Goal: Find specific page/section: Find specific page/section

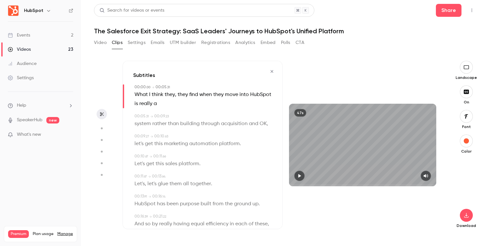
click at [52, 36] on link "Events 2" at bounding box center [40, 35] width 81 height 14
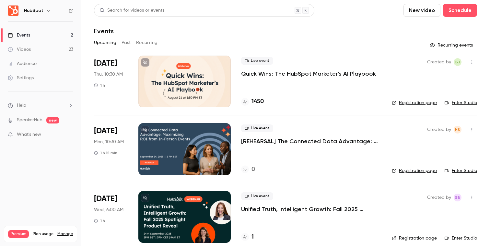
click at [127, 47] on button "Past" at bounding box center [125, 43] width 9 height 10
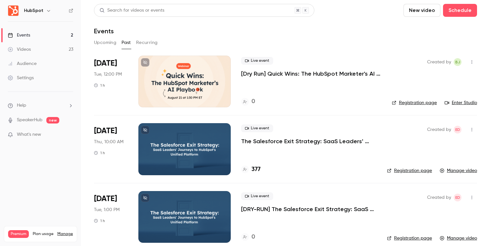
click at [103, 45] on button "Upcoming" at bounding box center [105, 43] width 22 height 10
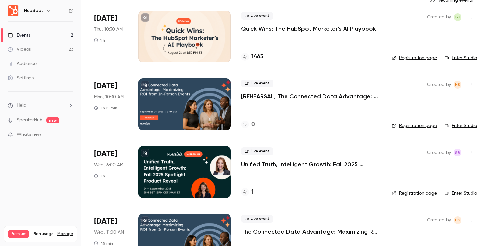
scroll to position [76, 0]
